Goal: Transaction & Acquisition: Purchase product/service

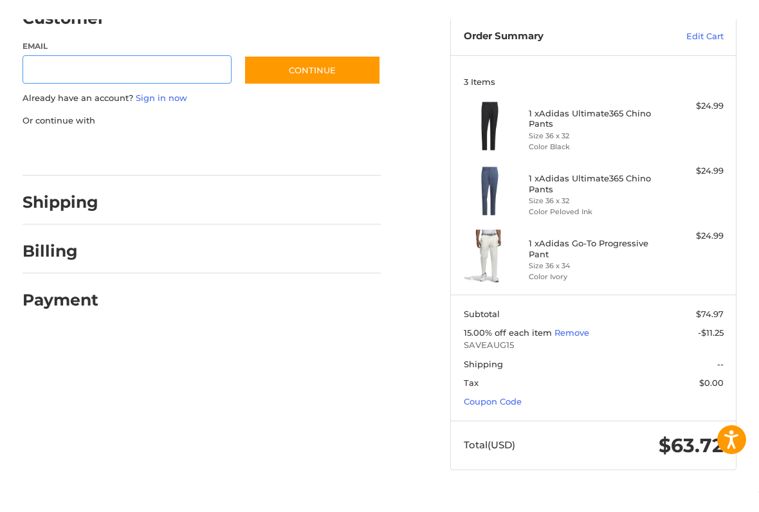
scroll to position [92, 0]
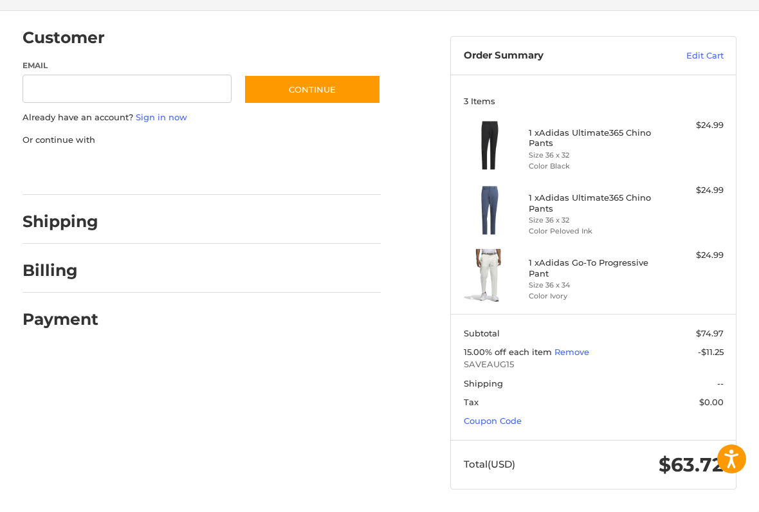
click at [222, 224] on div at bounding box center [246, 225] width 270 height 16
click at [88, 231] on div "Shipping" at bounding box center [61, 221] width 76 height 23
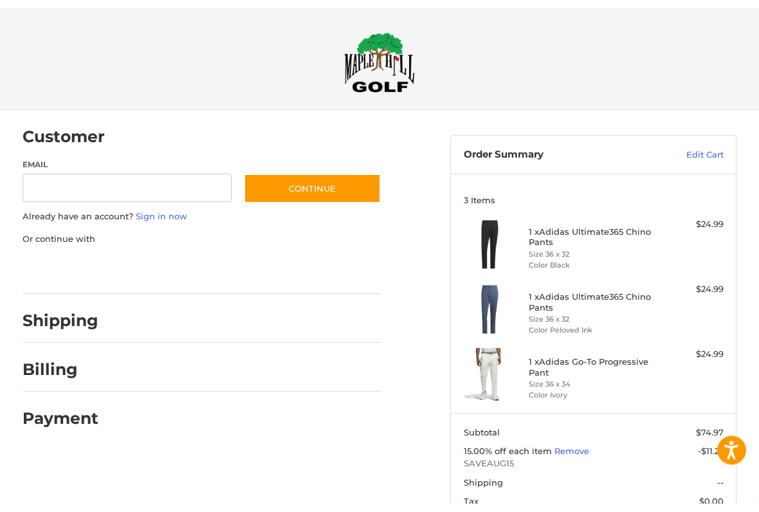
scroll to position [0, 0]
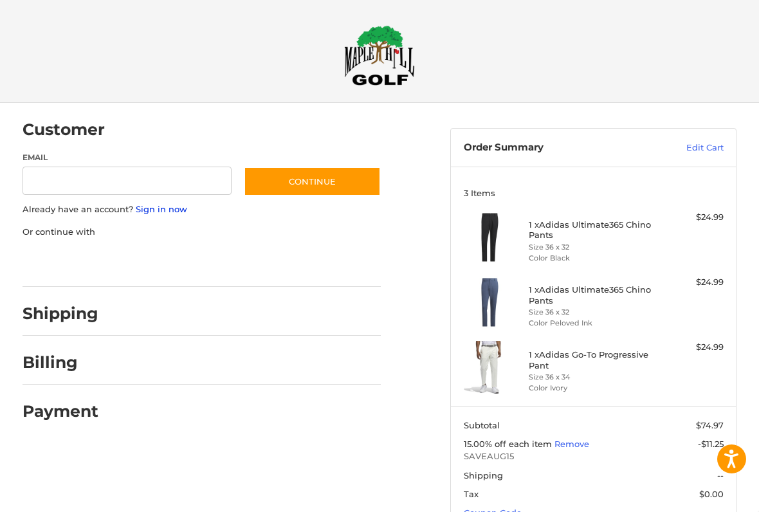
click at [161, 212] on link "Sign in now" at bounding box center [161, 209] width 51 height 10
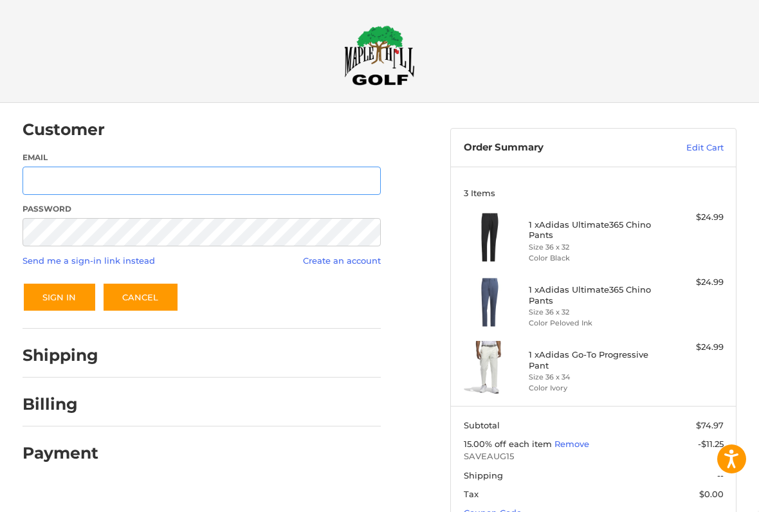
click at [287, 180] on input "Email" at bounding box center [202, 181] width 359 height 29
click at [291, 185] on input "Email" at bounding box center [202, 181] width 359 height 29
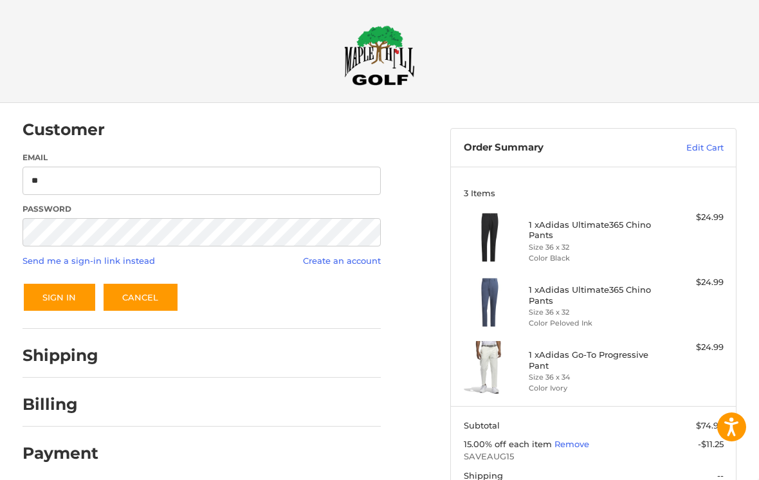
type input "**********"
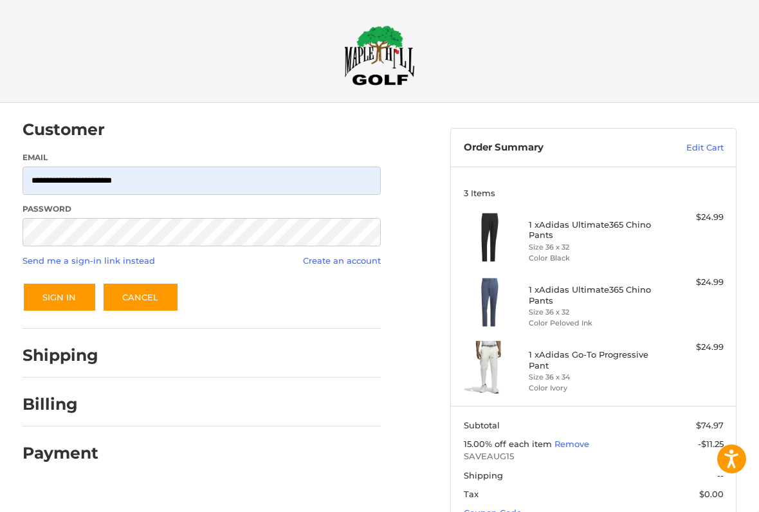
click at [63, 302] on button "Sign In" at bounding box center [60, 297] width 74 height 30
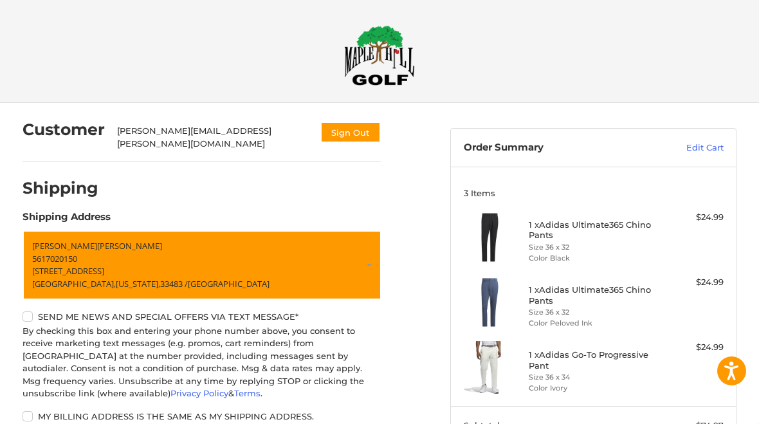
click at [607, 240] on div "1 x Adidas Ultimate365 Chino Pants Size 36 x 32 Color Black" at bounding box center [594, 237] width 130 height 53
click at [570, 217] on div "1 x Adidas Ultimate365 Chino Pants Size 36 x 32 Color Black" at bounding box center [594, 237] width 130 height 53
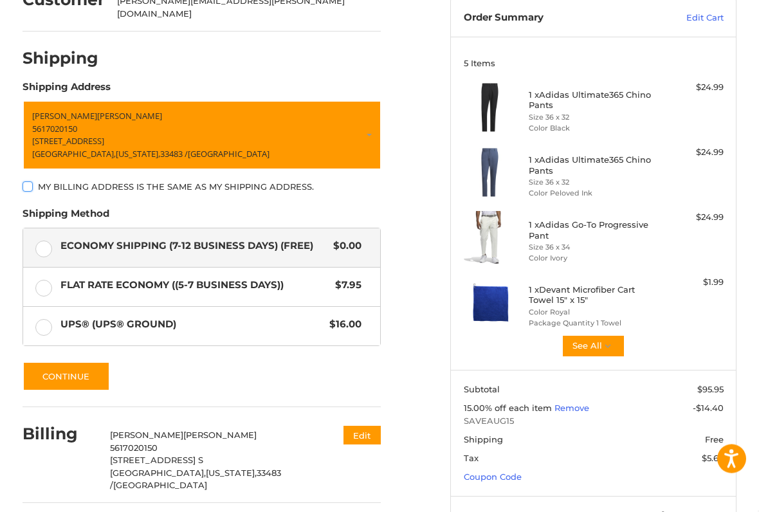
scroll to position [131, 0]
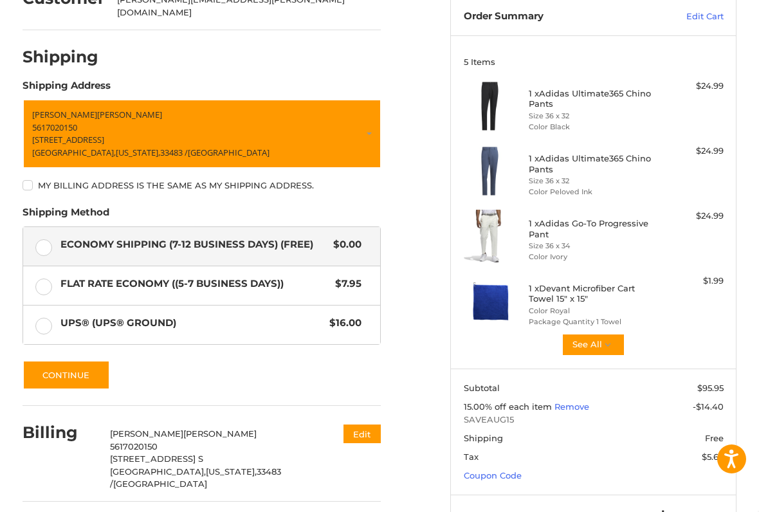
click at [87, 365] on button "Continue" at bounding box center [67, 375] width 88 height 30
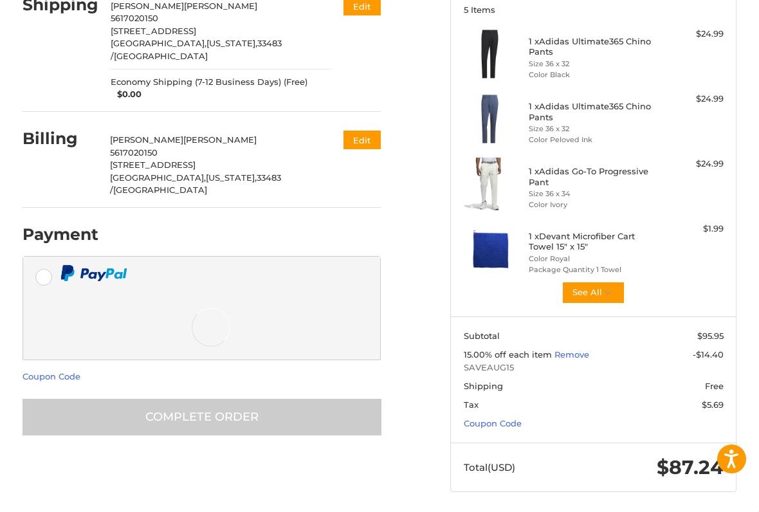
scroll to position [187, 0]
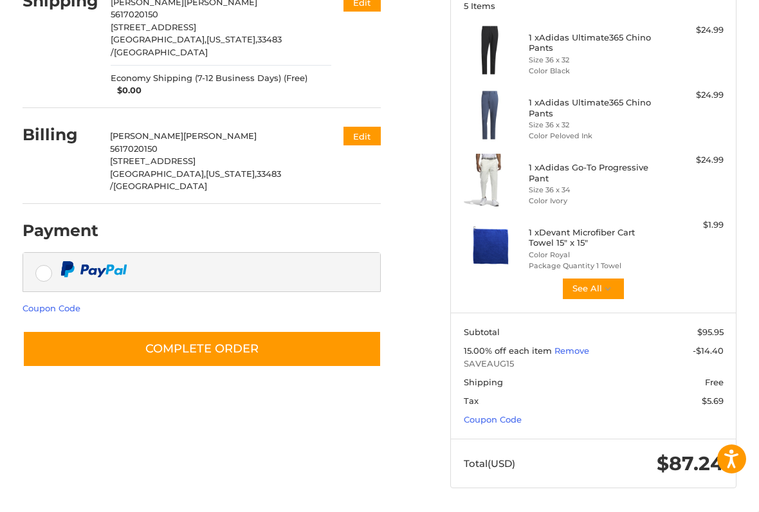
click at [331, 331] on button "Complete order" at bounding box center [202, 349] width 359 height 37
